Goal: Task Accomplishment & Management: Complete application form

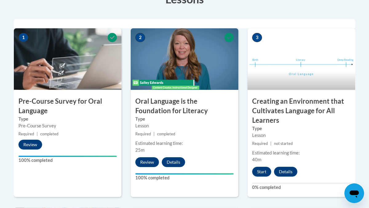
scroll to position [202, 0]
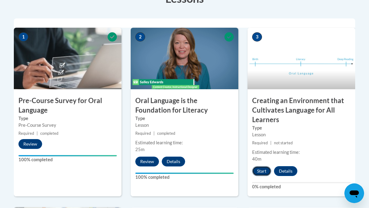
click at [262, 170] on button "Start" at bounding box center [261, 171] width 19 height 10
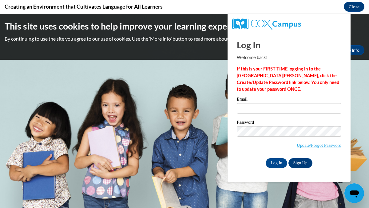
scroll to position [0, 0]
type input "eecleve@sunprairieschools.org"
click at [275, 163] on input "Log In" at bounding box center [277, 163] width 22 height 10
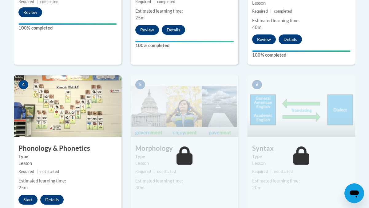
scroll to position [338, 0]
